Goal: Task Accomplishment & Management: Manage account settings

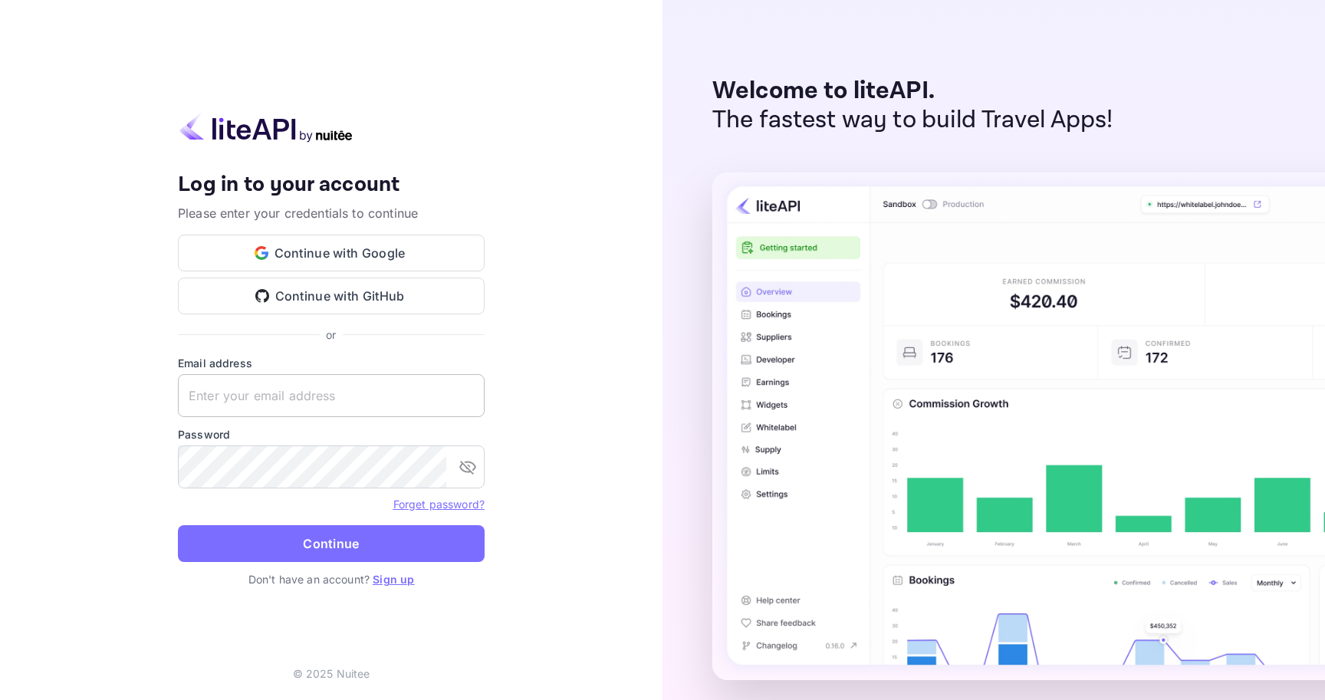
click at [255, 407] on input "text" at bounding box center [331, 395] width 307 height 43
type input "[EMAIL_ADDRESS][DOMAIN_NAME]"
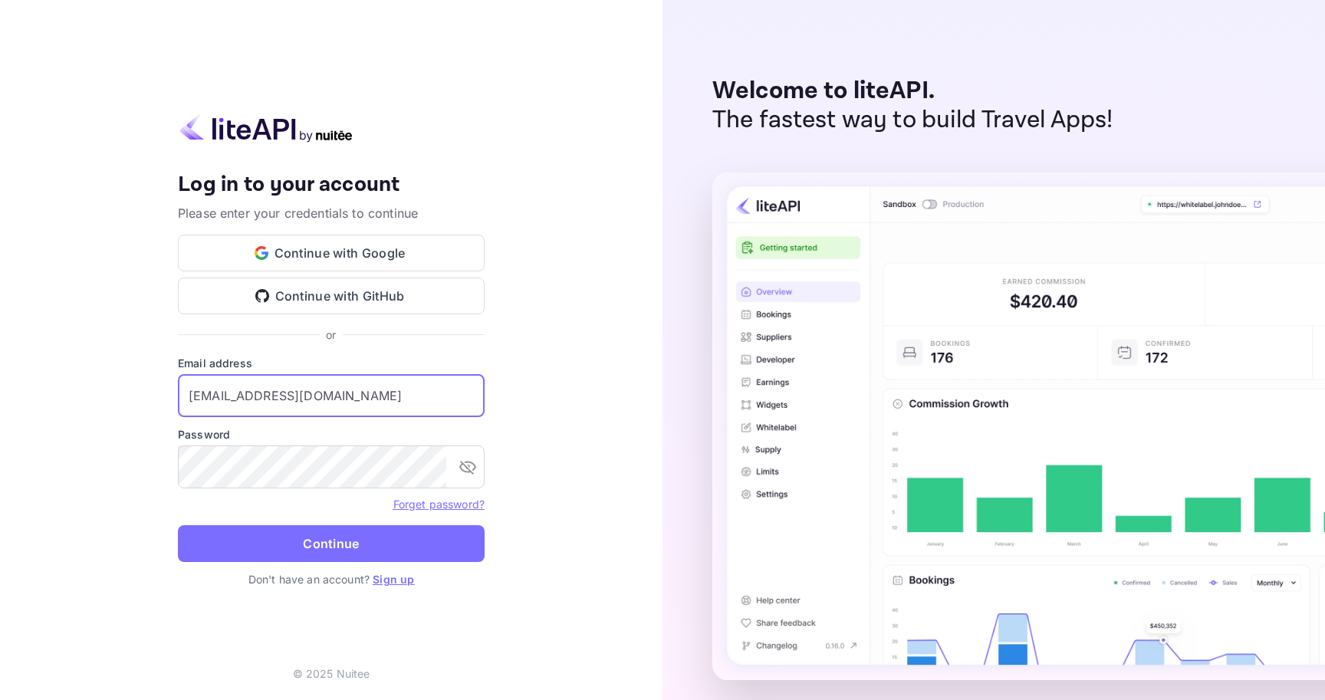
click at [178, 525] on button "Continue" at bounding box center [331, 543] width 307 height 37
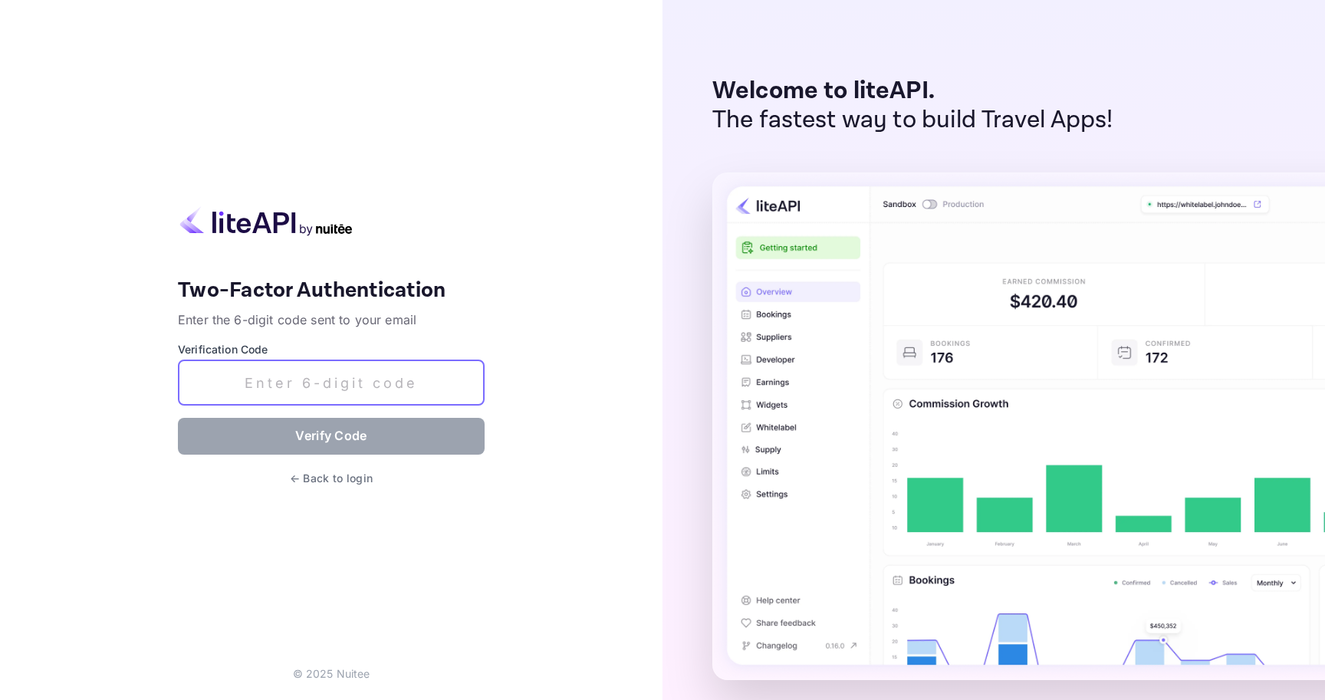
click at [260, 382] on input "text" at bounding box center [331, 382] width 307 height 45
paste input "266773"
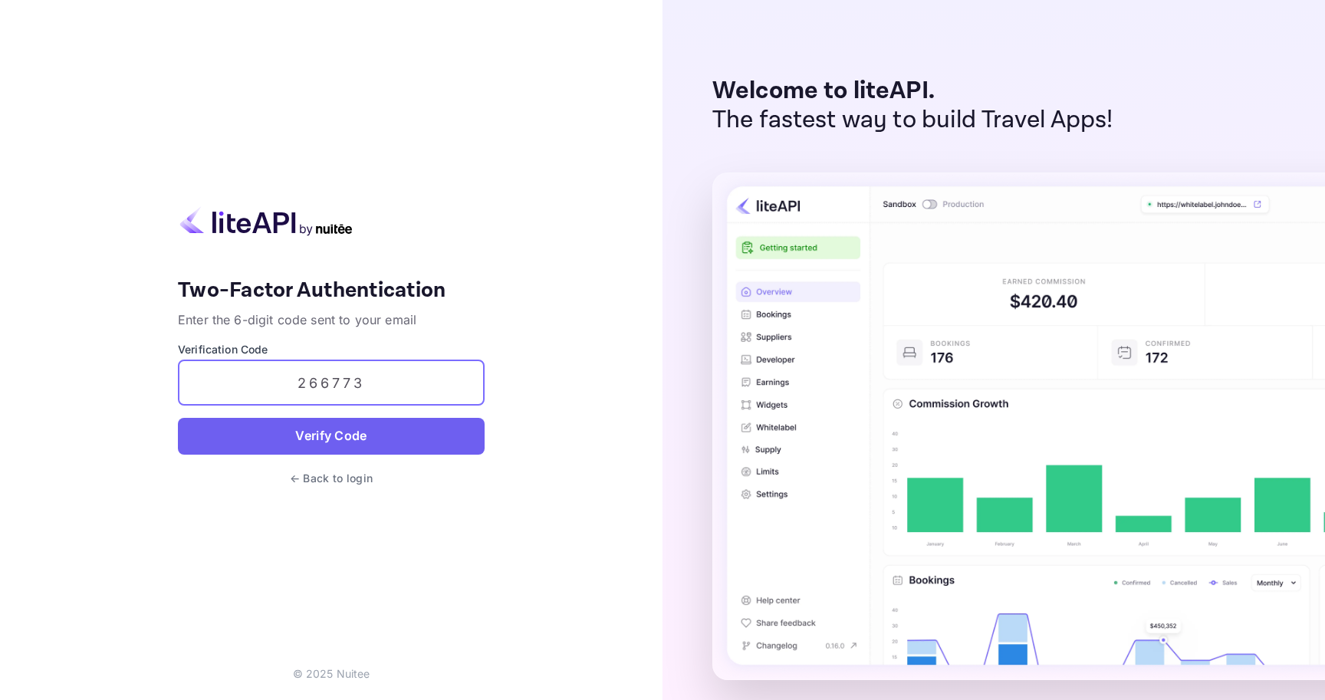
type input "266773"
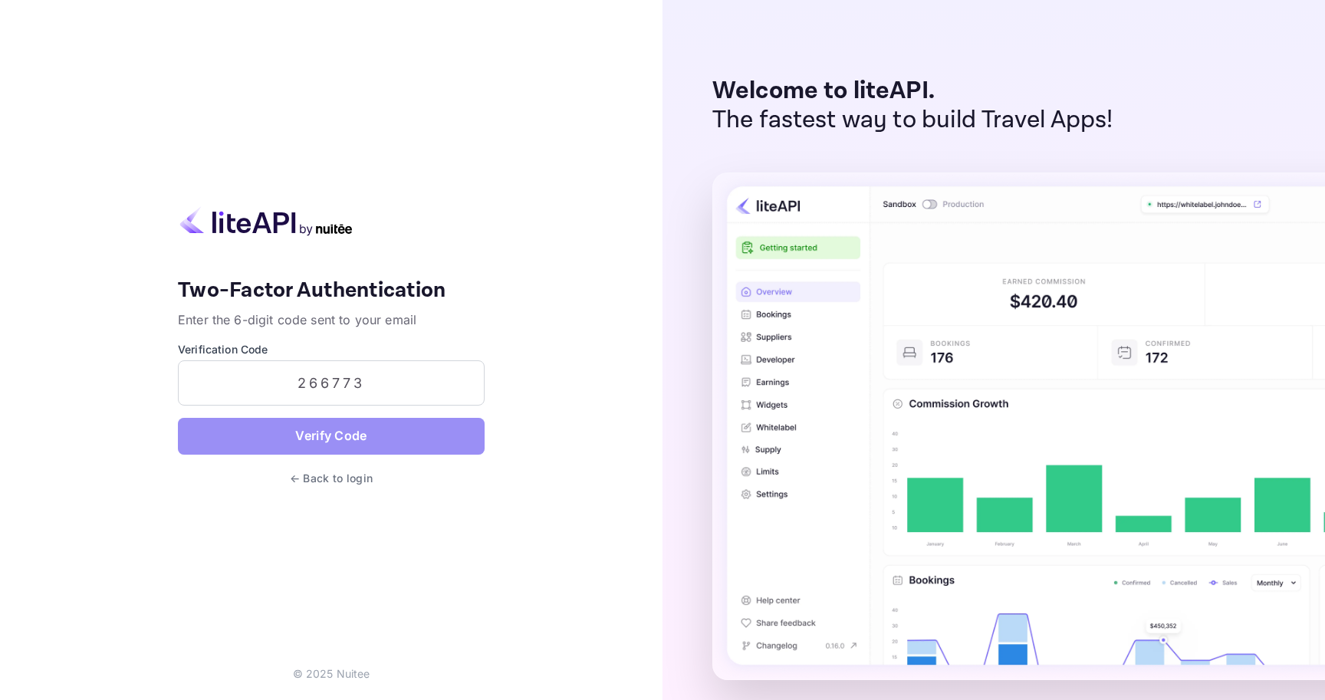
click at [295, 435] on button "Verify Code" at bounding box center [331, 436] width 307 height 37
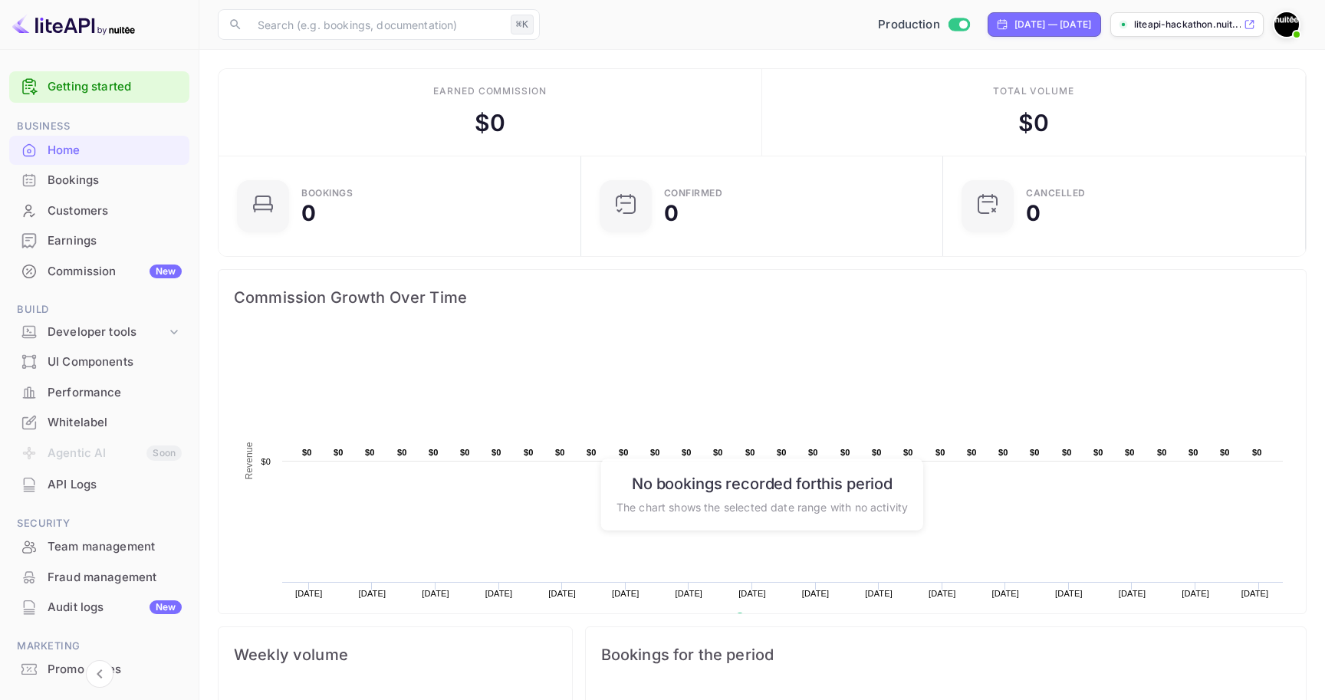
scroll to position [69, 0]
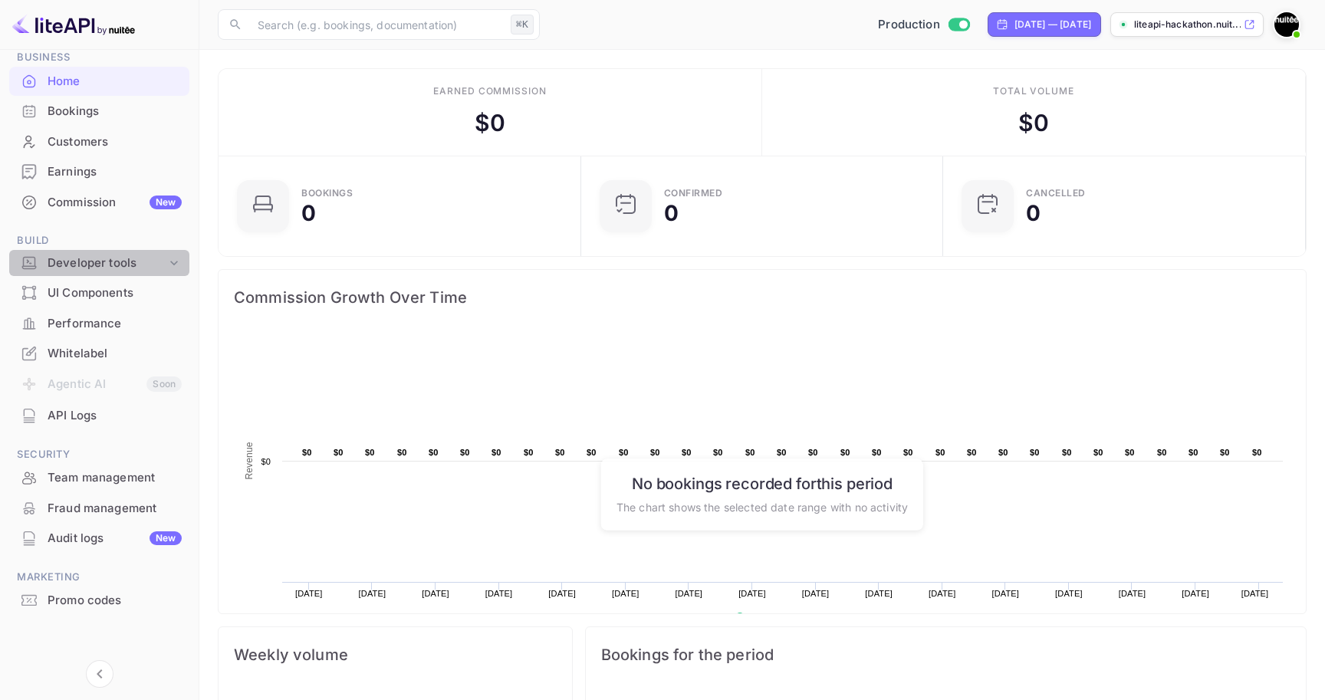
click at [148, 261] on div "Developer tools" at bounding box center [107, 264] width 119 height 18
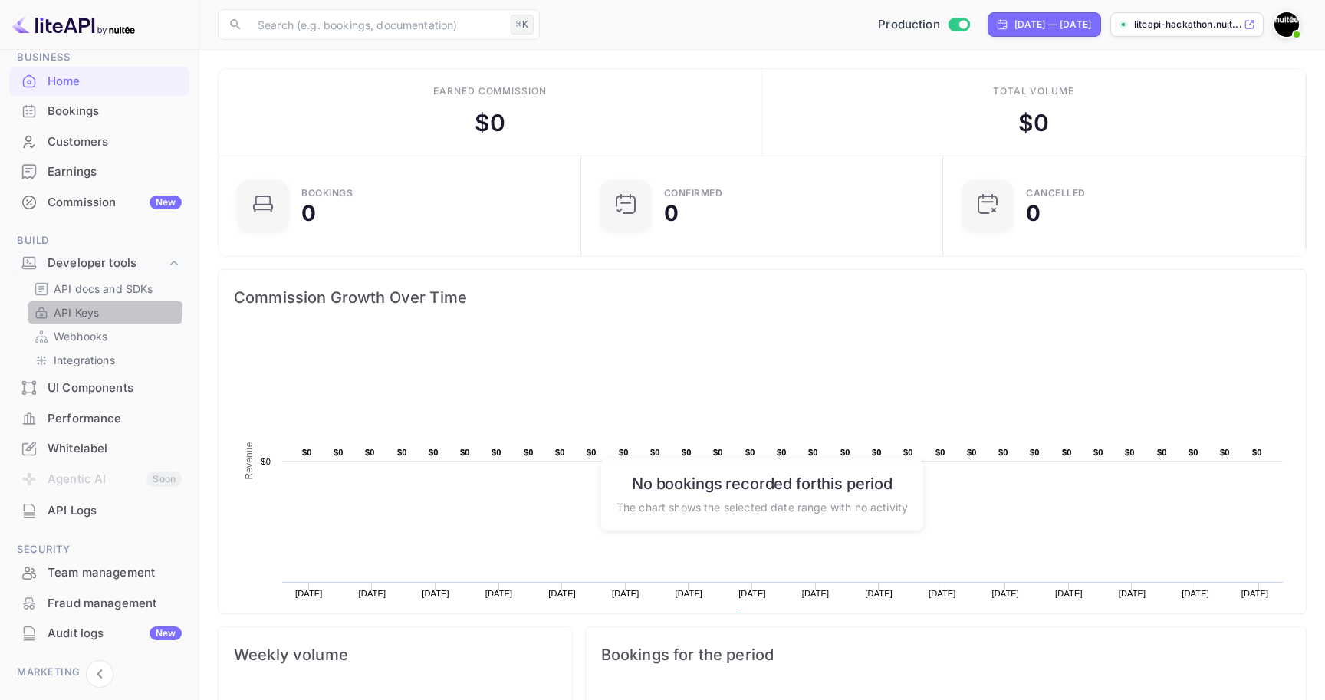
click at [81, 308] on p "API Keys" at bounding box center [76, 312] width 45 height 16
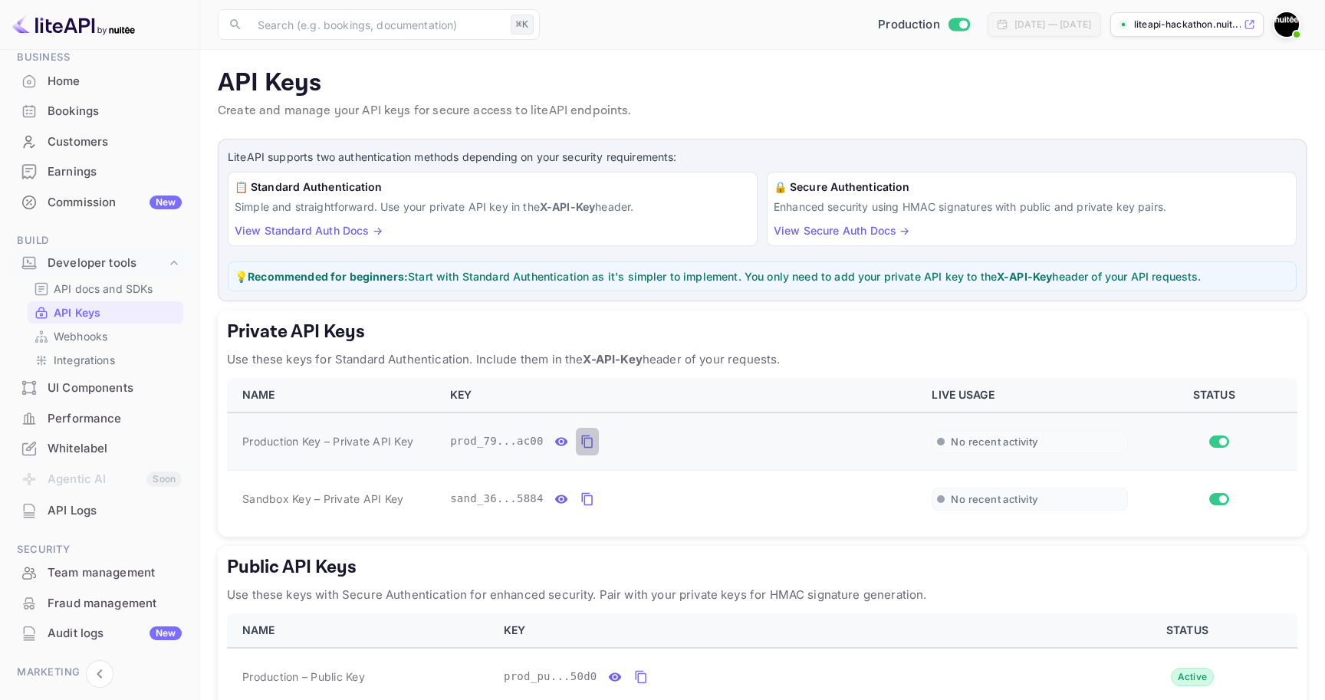
click at [585, 441] on icon "private api keys table" at bounding box center [588, 442] width 14 height 18
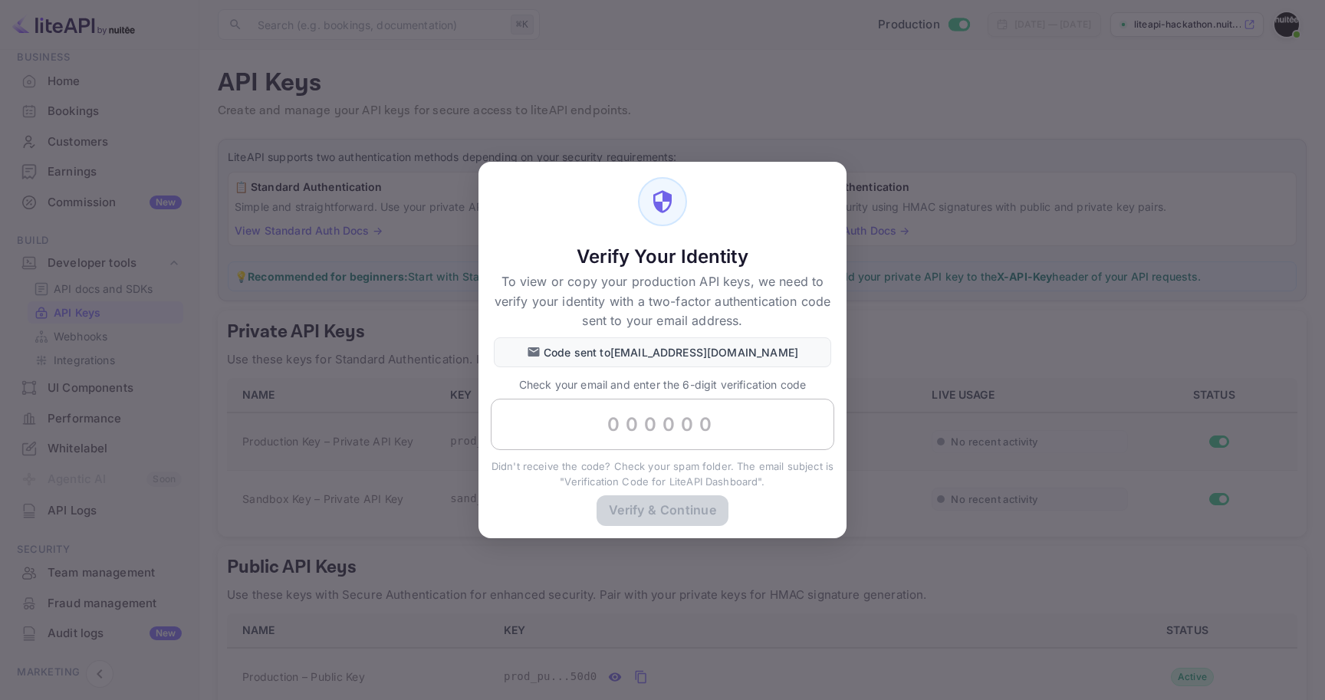
click at [623, 419] on input "text" at bounding box center [663, 425] width 344 height 52
paste input "235767"
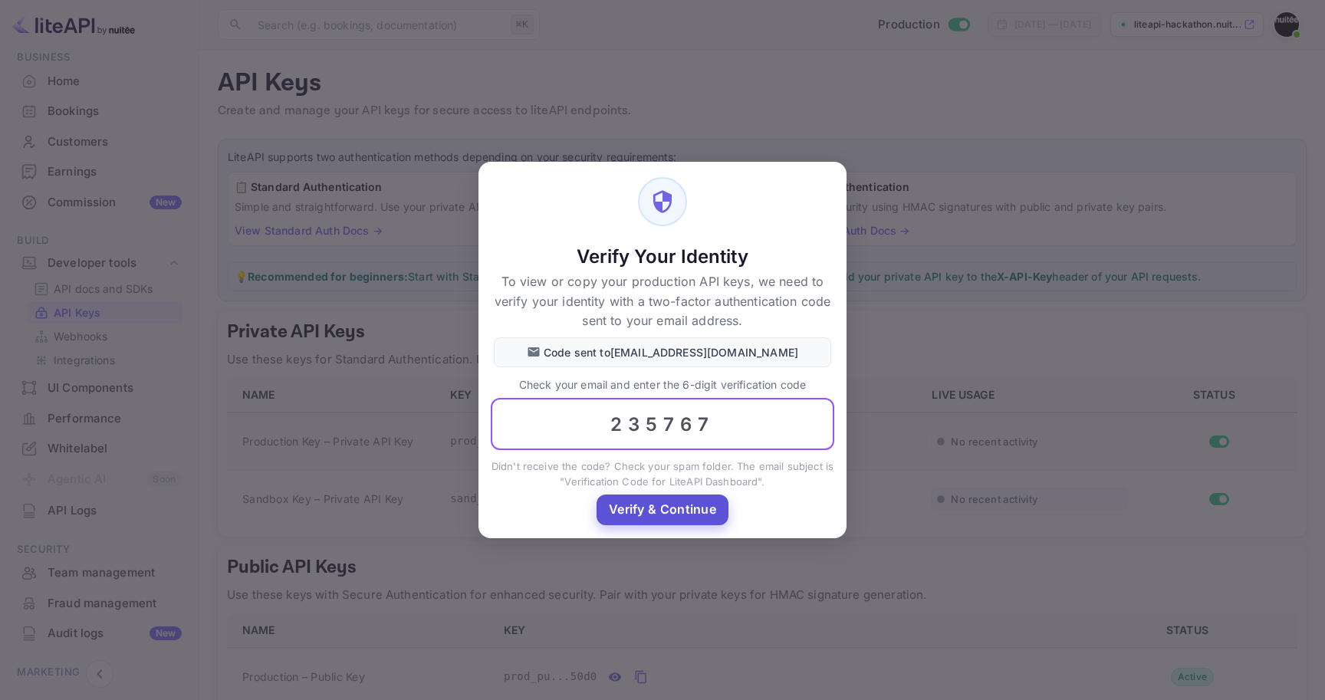
type input "235767"
click at [654, 500] on button "Verify & Continue" at bounding box center [663, 510] width 132 height 30
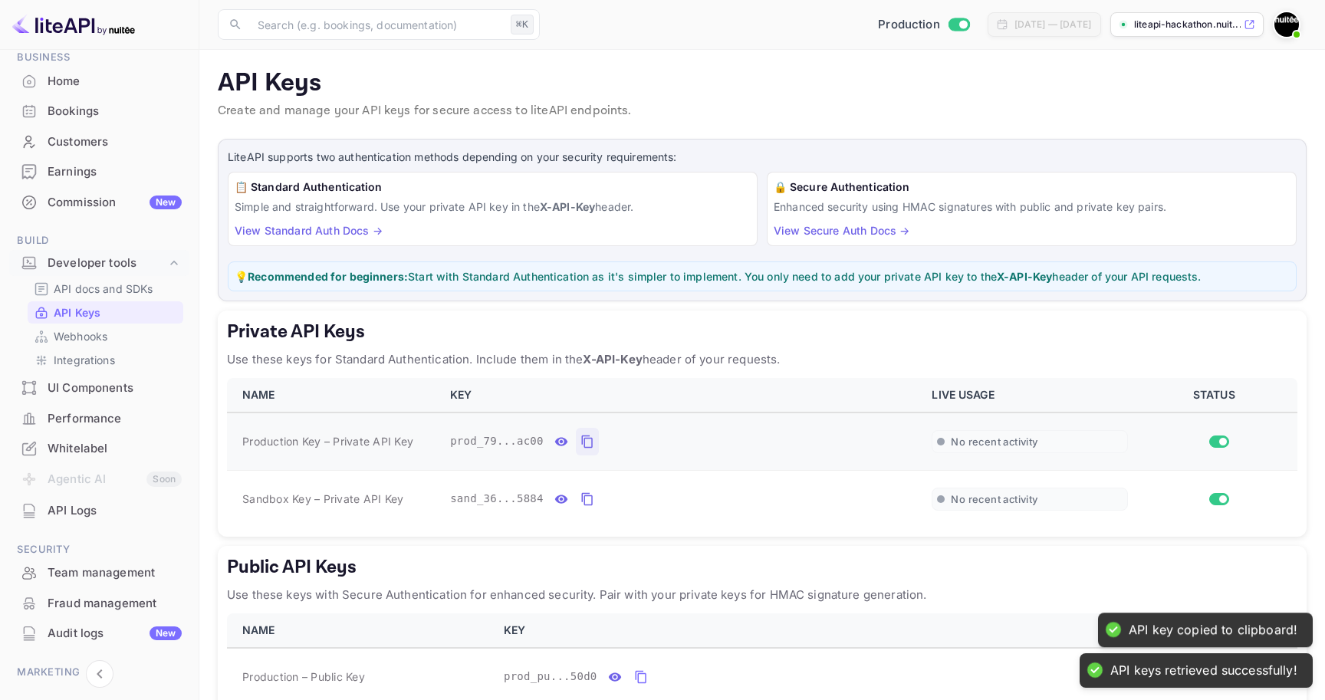
click at [584, 449] on icon "private api keys table" at bounding box center [588, 442] width 14 height 18
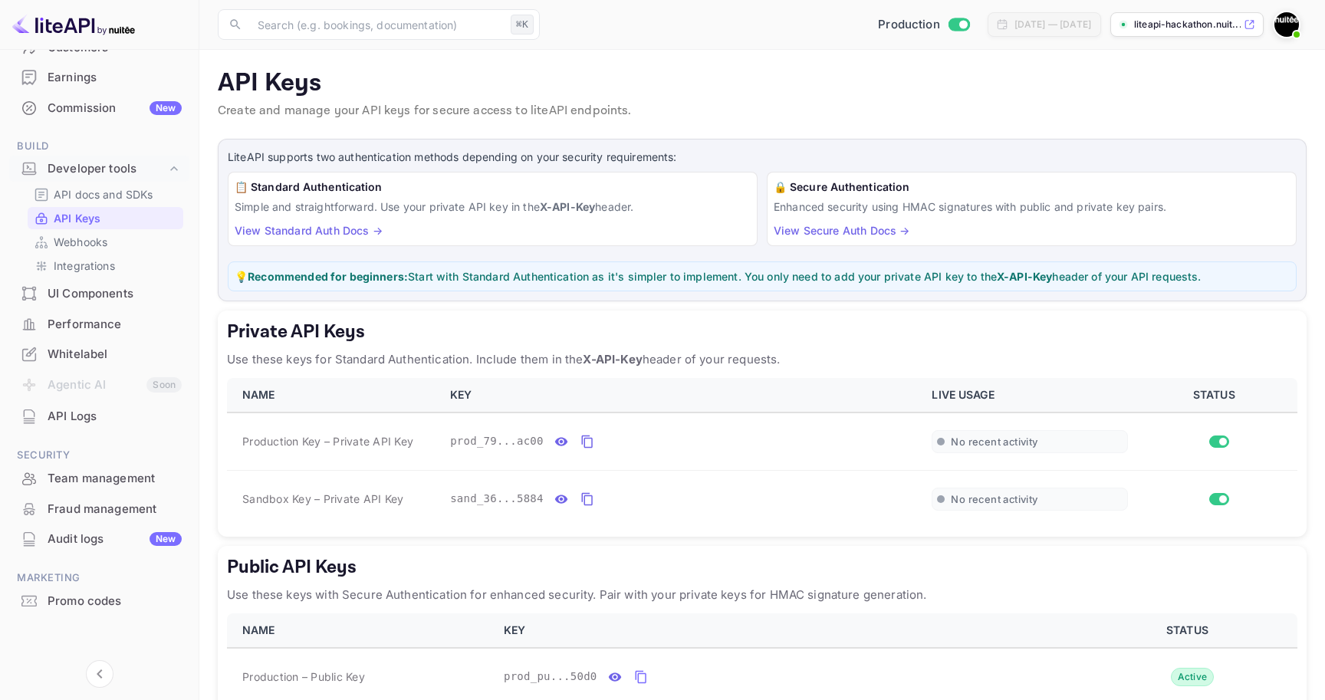
scroll to position [164, 0]
